Goal: Task Accomplishment & Management: Manage account settings

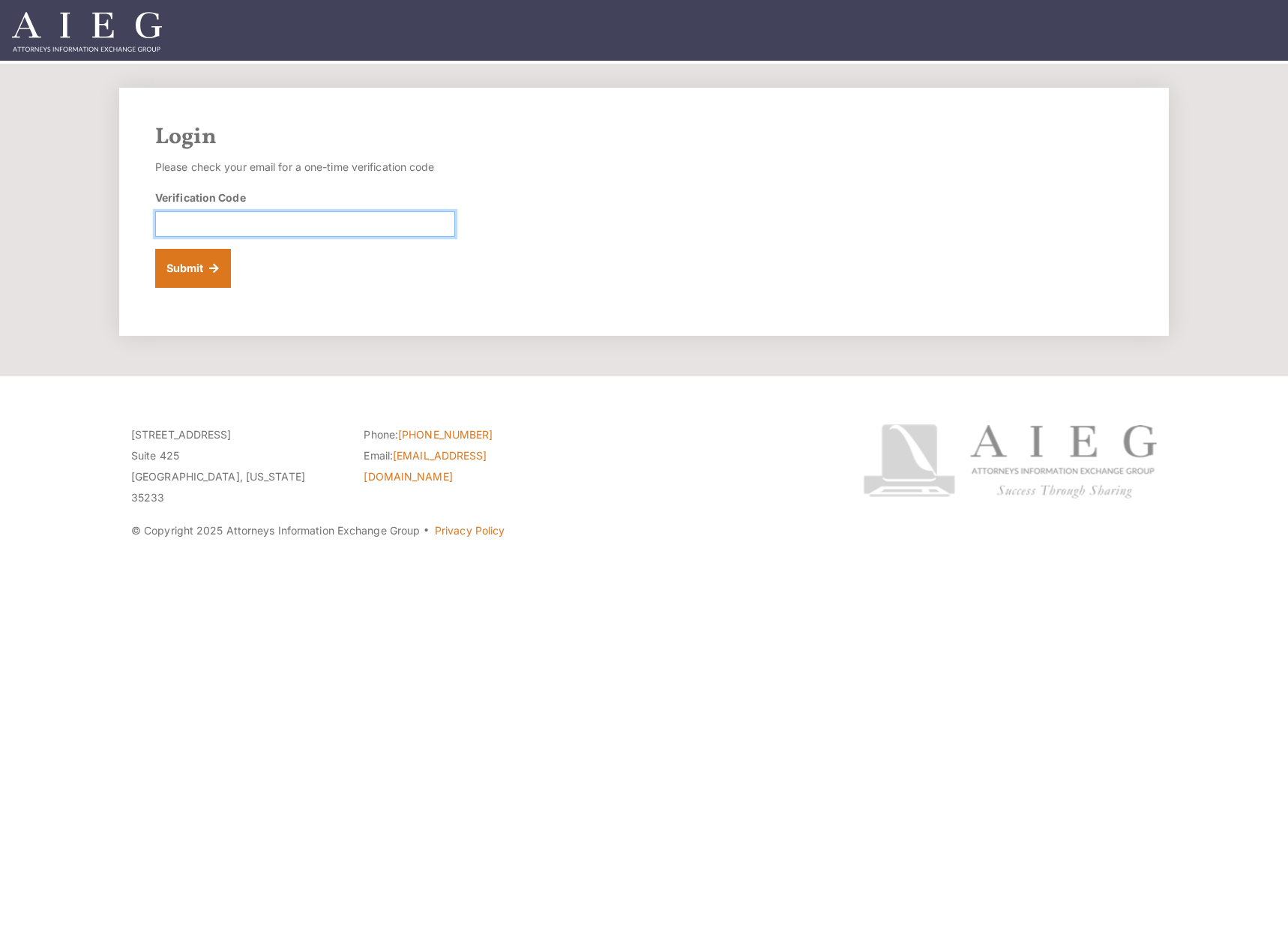
drag, startPoint x: 324, startPoint y: 231, endPoint x: 370, endPoint y: 149, distance: 94.0
click at [327, 231] on input "Verification Code" at bounding box center [306, 224] width 300 height 26
click at [274, 229] on input "Verification Code" at bounding box center [306, 224] width 300 height 26
paste input "769674"
type input "769674"
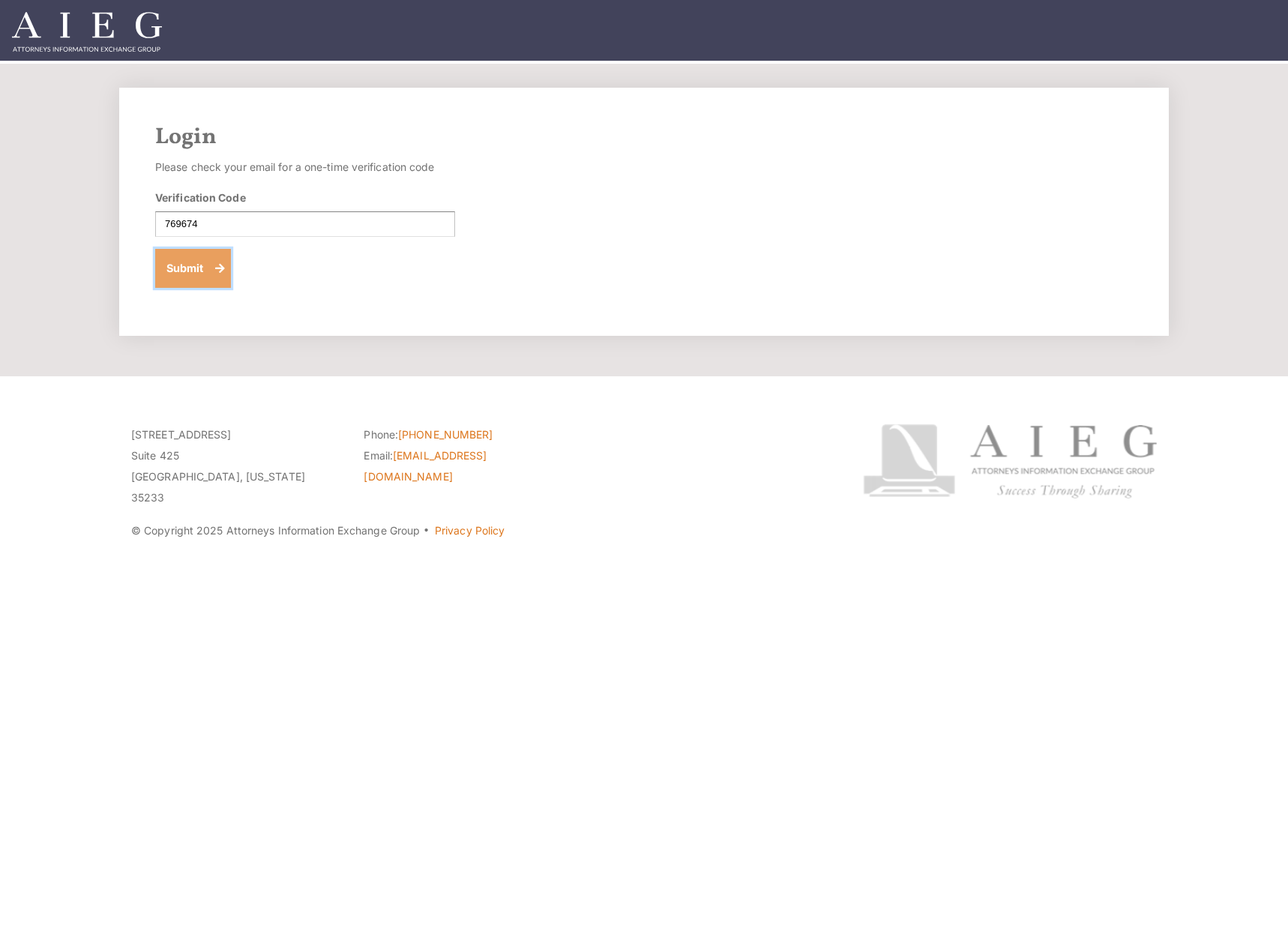
click at [196, 267] on button "Submit" at bounding box center [193, 268] width 76 height 39
click at [285, 233] on input "Verification Code" at bounding box center [306, 224] width 300 height 26
click at [376, 239] on form "Please check your email for a one-time verification code Verification Code Subm…" at bounding box center [306, 222] width 300 height 131
click at [379, 222] on input "Verification Code" at bounding box center [306, 224] width 300 height 26
paste input "101111"
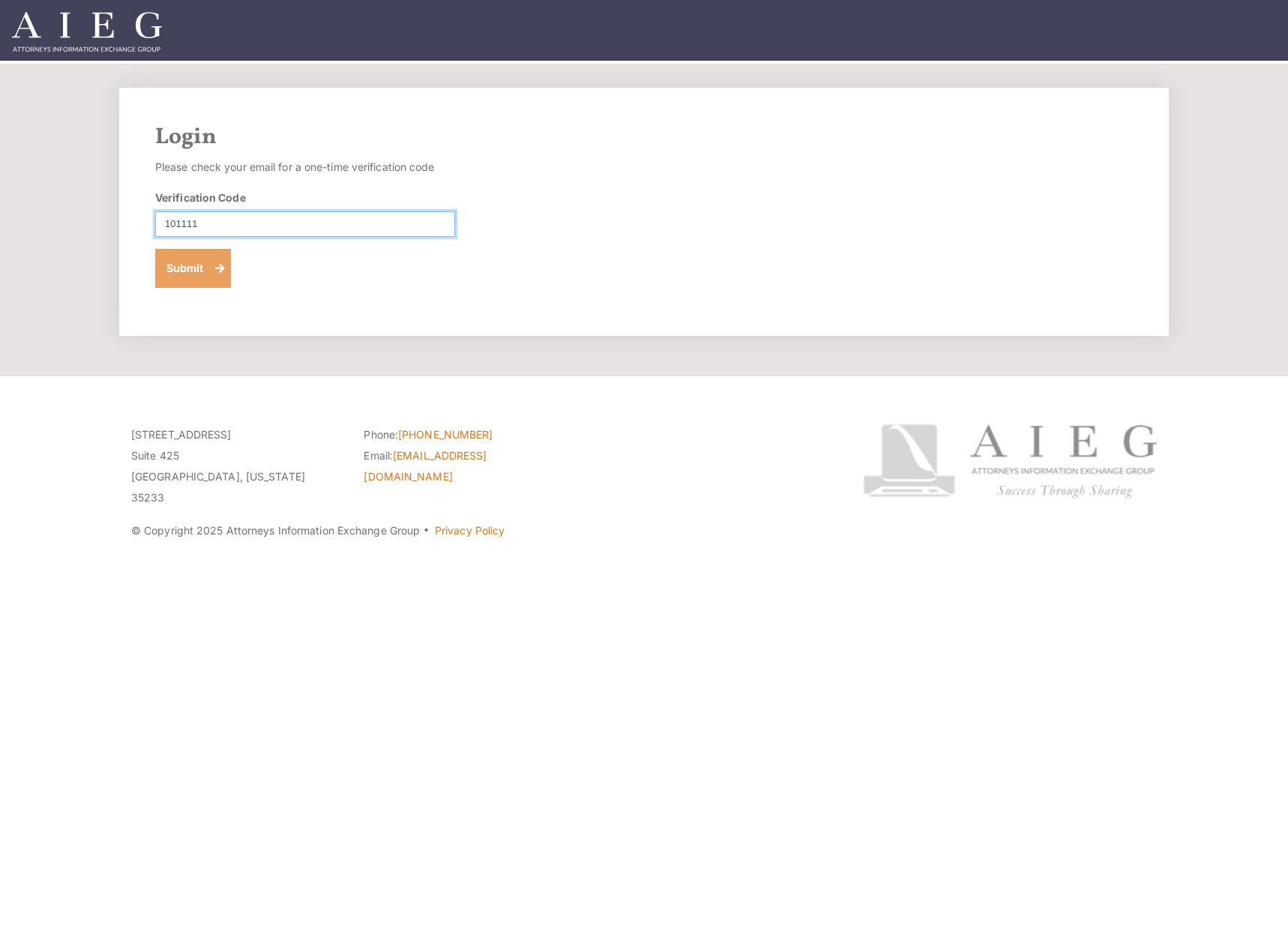
type input "101111"
drag, startPoint x: 186, startPoint y: 270, endPoint x: 195, endPoint y: 268, distance: 9.2
click at [186, 272] on button "Submit" at bounding box center [193, 268] width 76 height 39
